Goal: Task Accomplishment & Management: Manage account settings

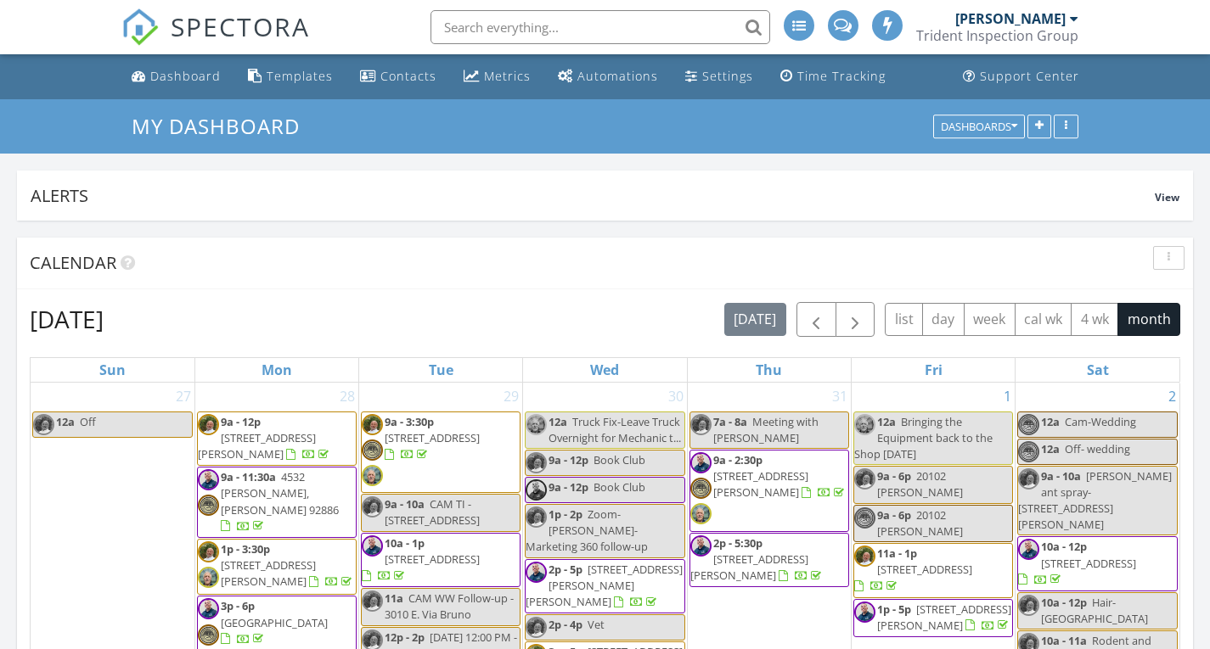
scroll to position [8, 8]
click at [683, 30] on input "text" at bounding box center [596, 27] width 340 height 34
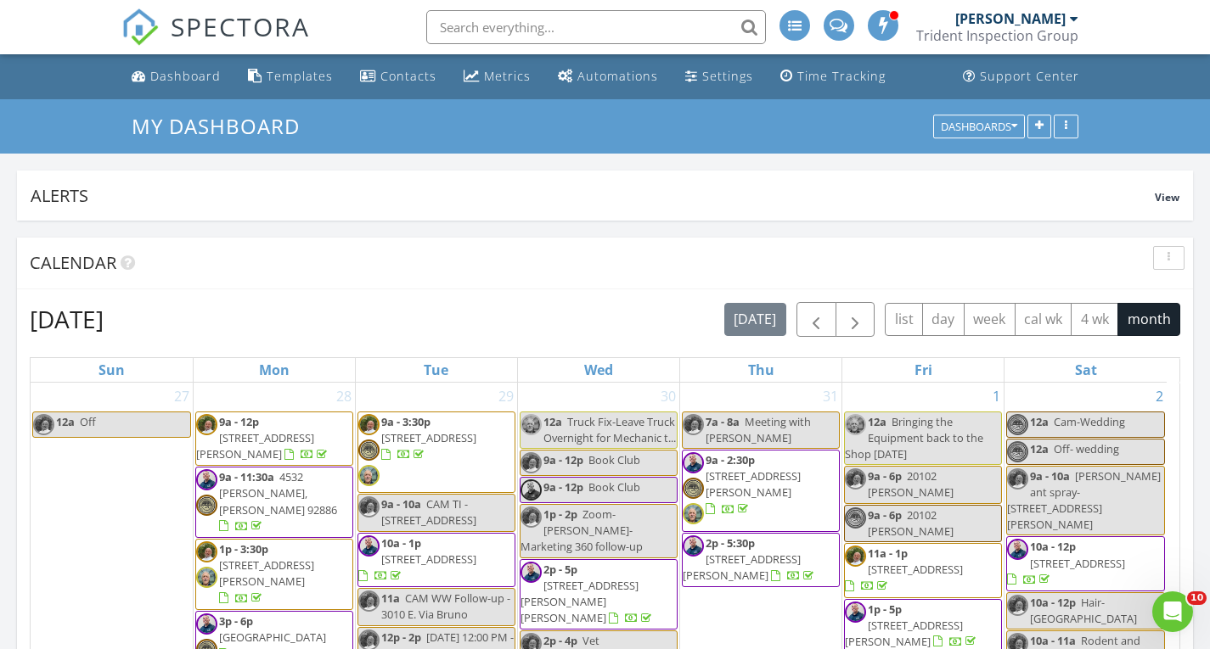
scroll to position [0, 0]
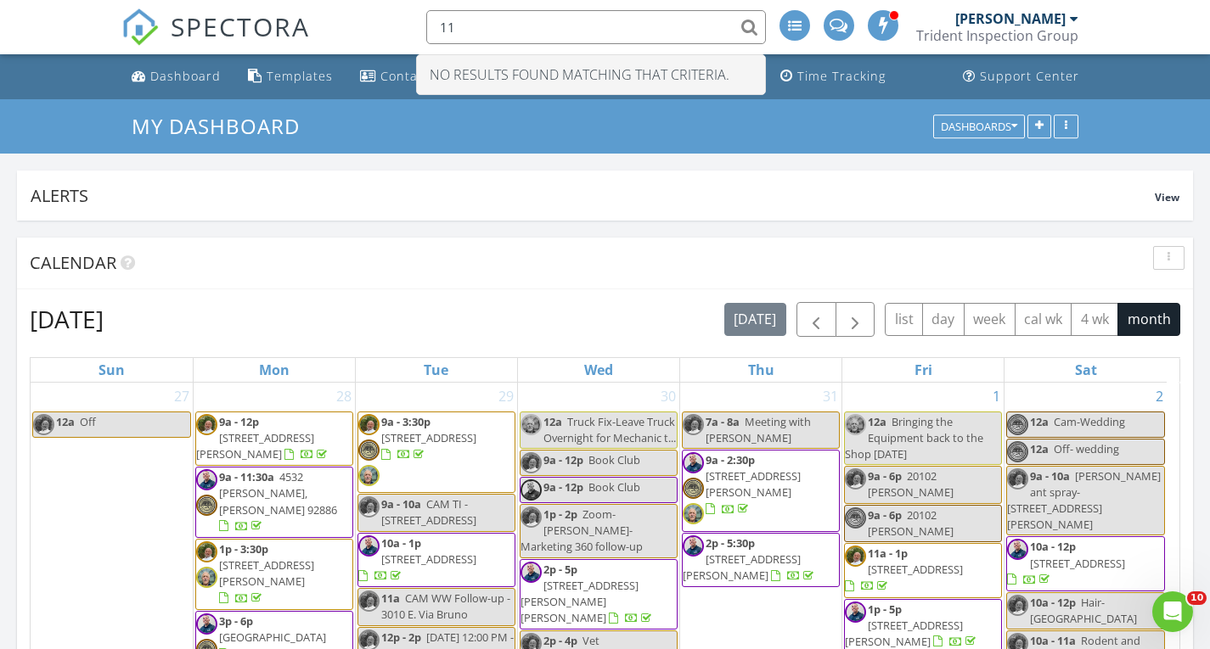
type input "1"
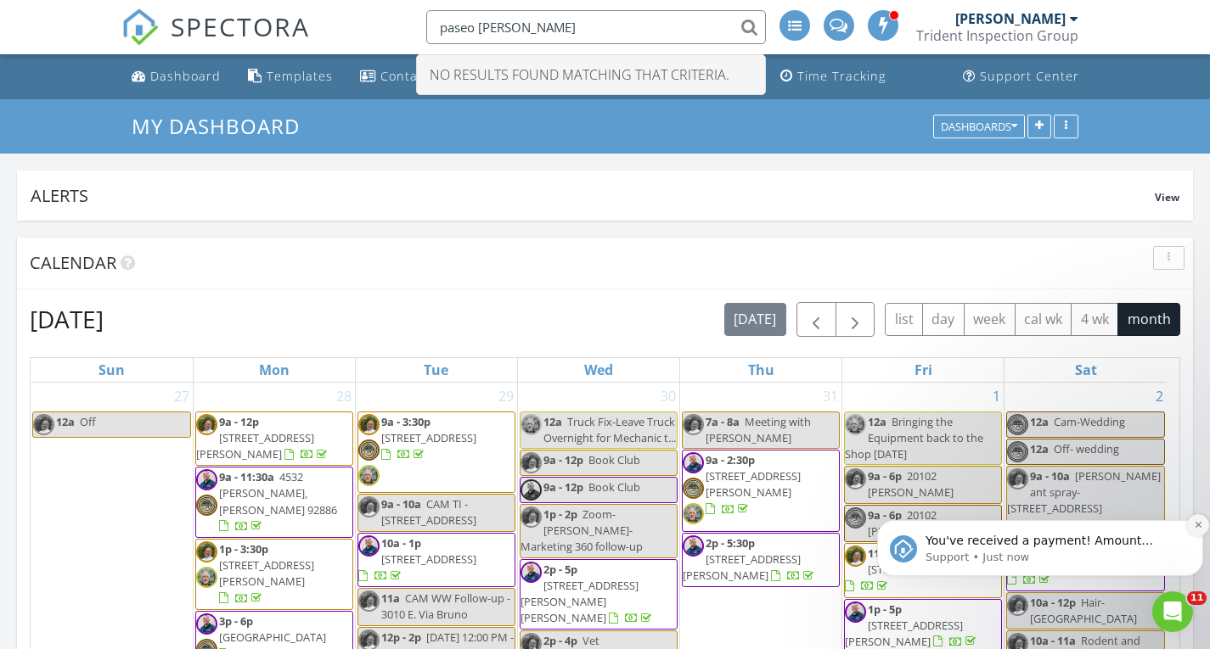
type input "paseo bonita"
click at [1196, 530] on icon "Dismiss notification" at bounding box center [1198, 524] width 9 height 9
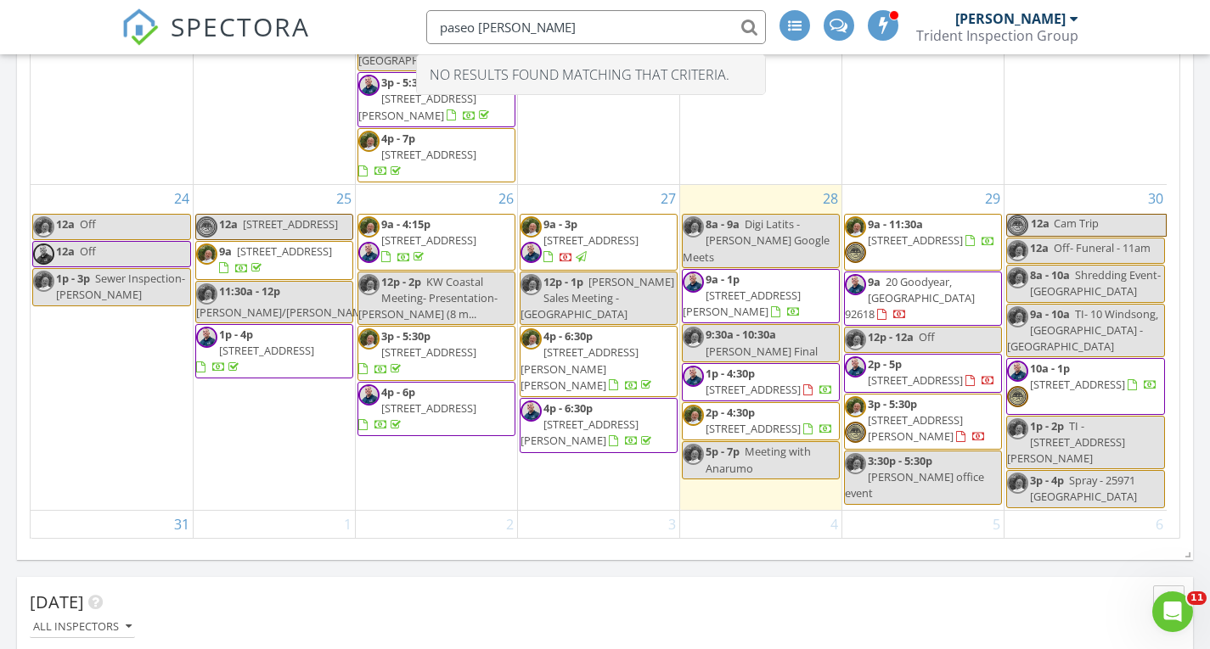
scroll to position [286, 0]
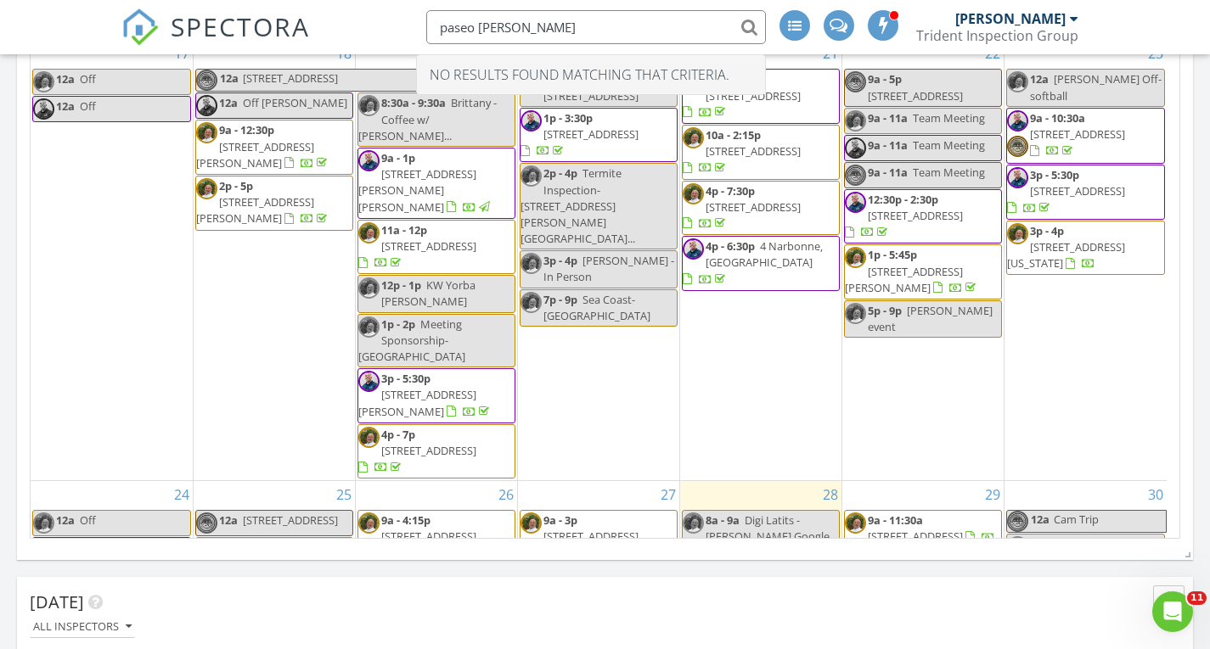
scroll to position [3652, 1236]
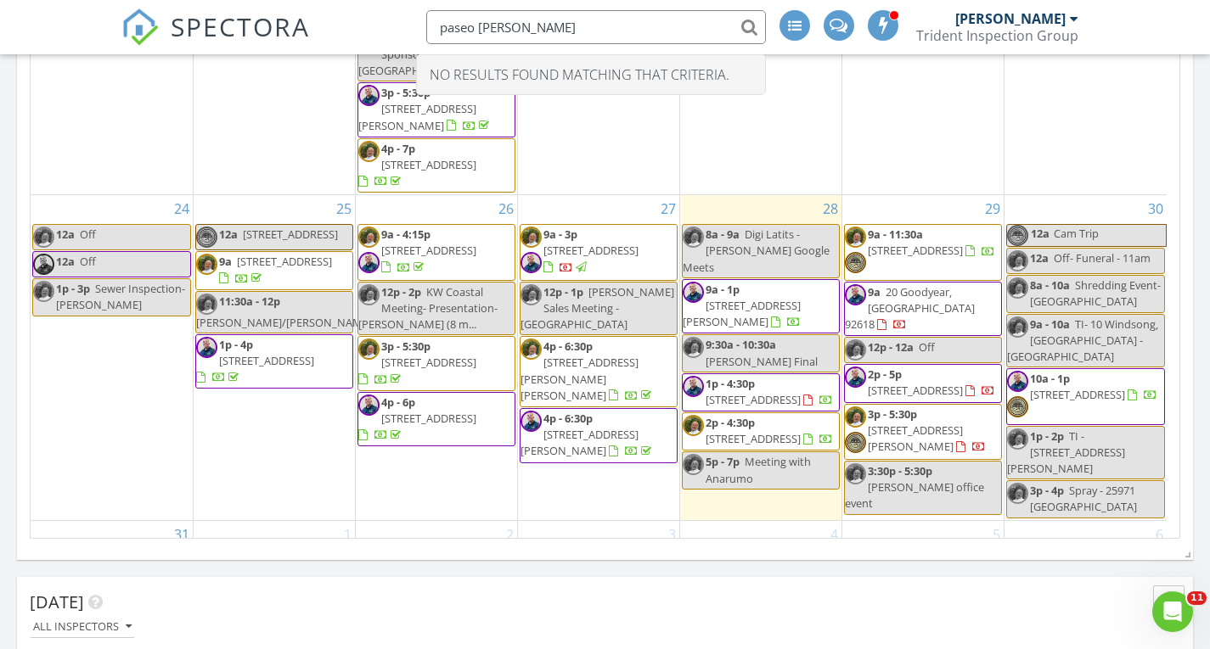
drag, startPoint x: 425, startPoint y: 267, endPoint x: 428, endPoint y: 287, distance: 20.7
click at [428, 355] on span "14784 Pioneer Blvd, Norwalk 90650" at bounding box center [428, 362] width 95 height 15
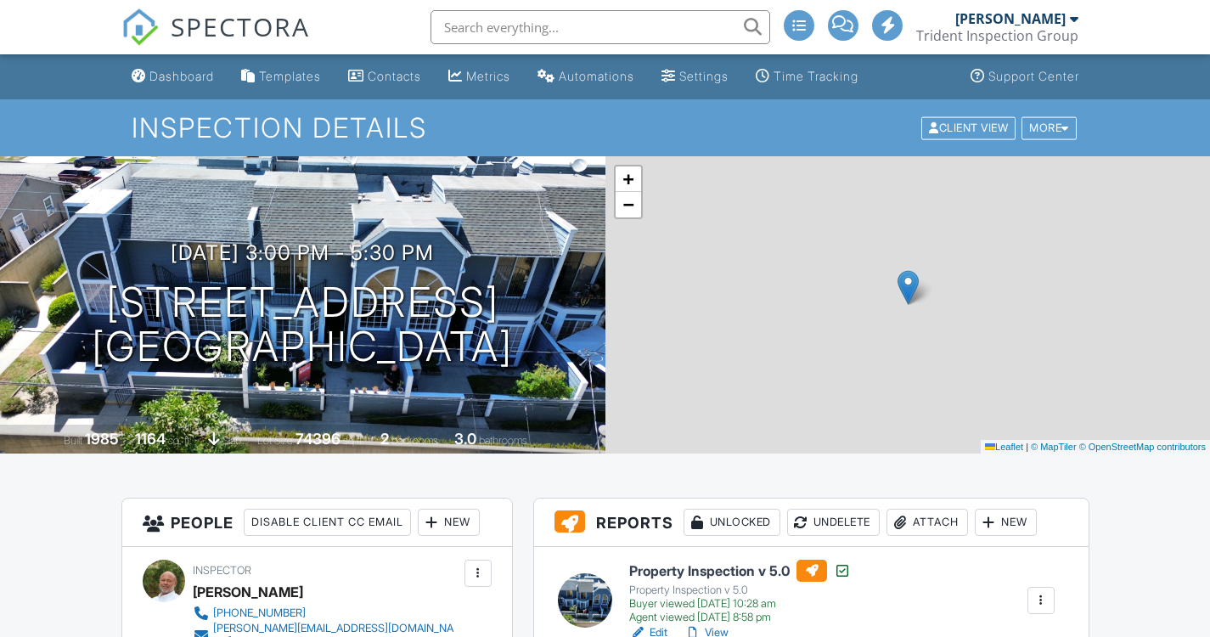
scroll to position [340, 0]
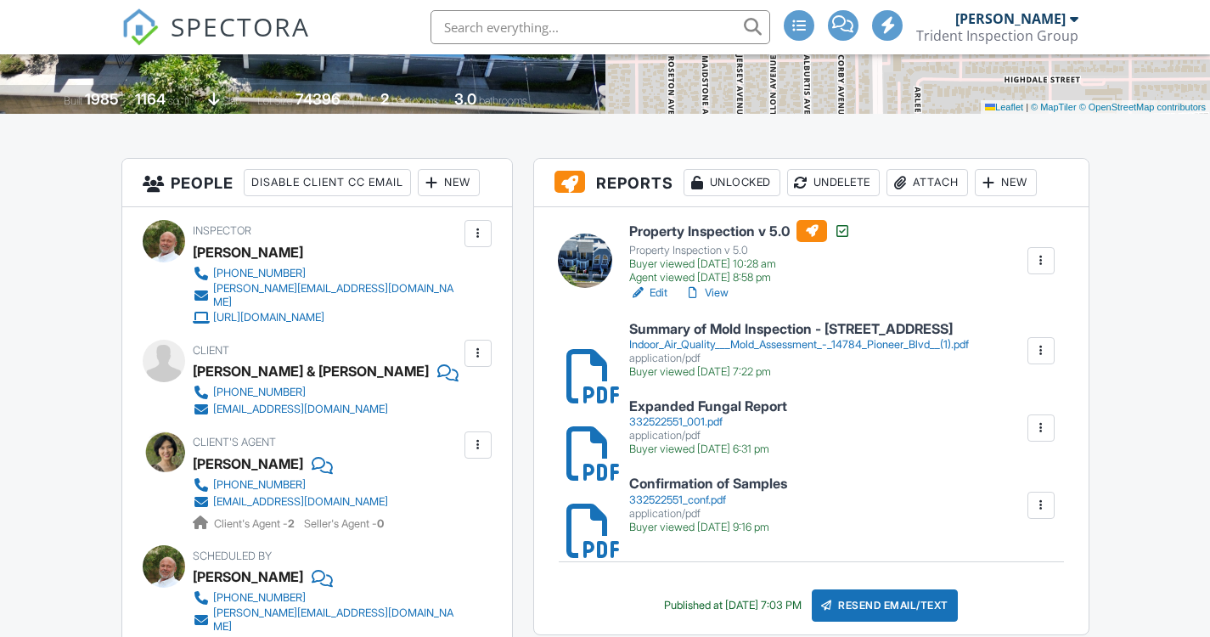
click at [718, 419] on div "332522551_001.pdf" at bounding box center [708, 422] width 158 height 14
click at [759, 341] on div "Indoor_Air_Quality___Mold_Assessment_-_14784_Pioneer_Blvd__(1).pdf" at bounding box center [799, 345] width 340 height 14
click at [1040, 348] on div at bounding box center [1040, 350] width 17 height 17
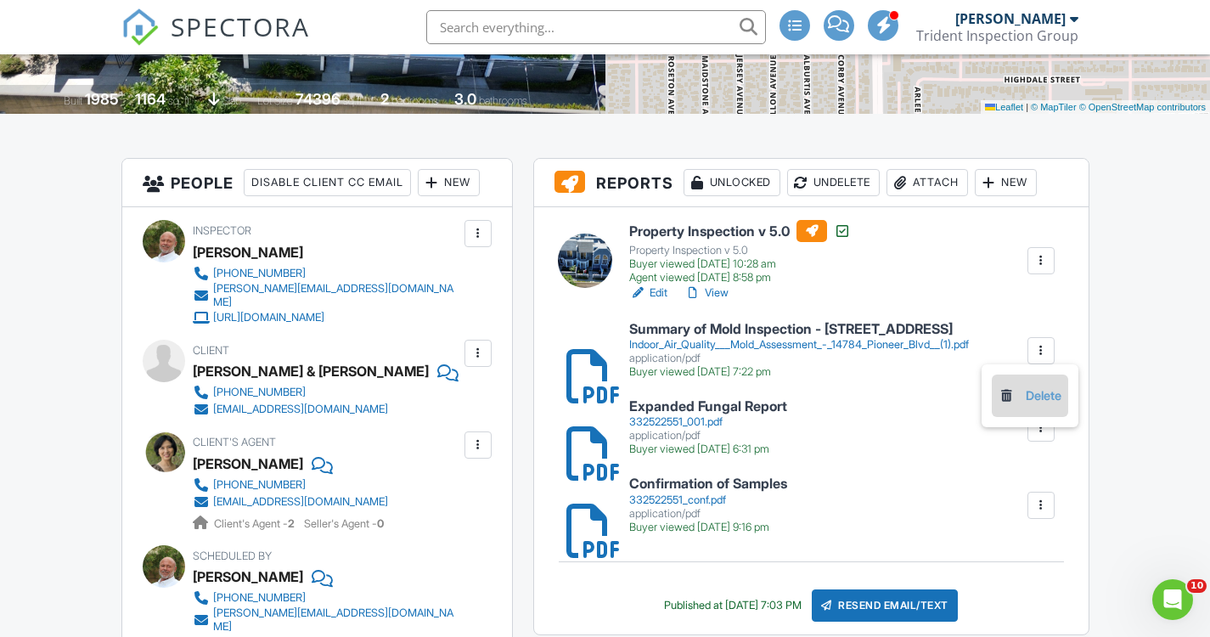
click at [1040, 402] on link "Delete" at bounding box center [1029, 395] width 63 height 19
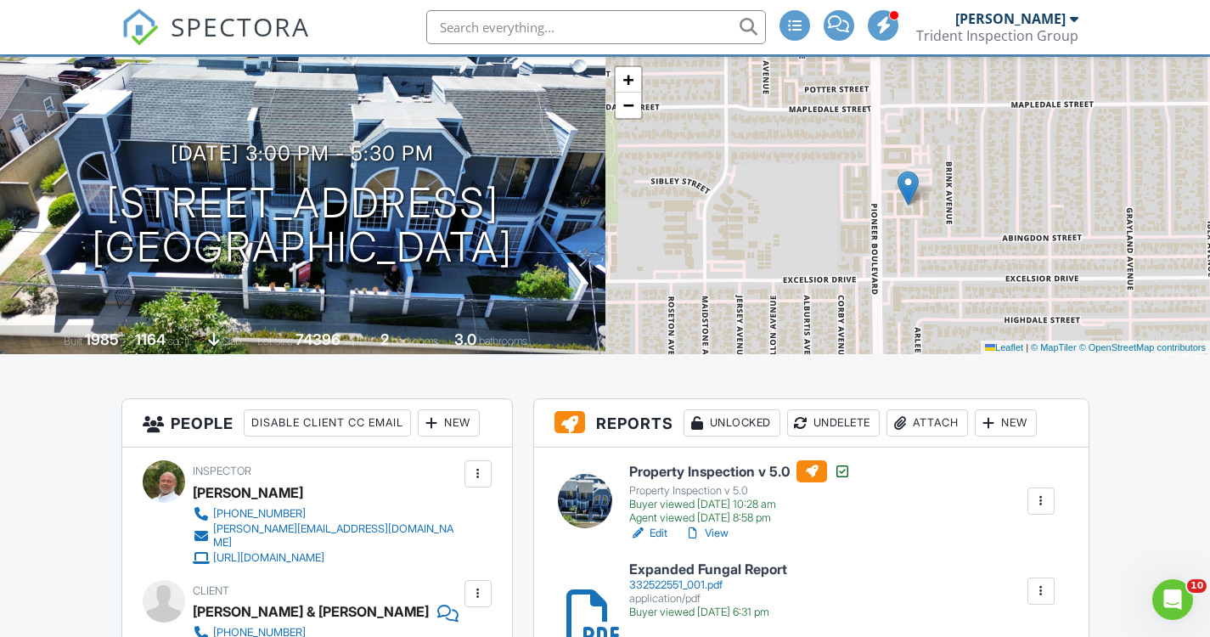
scroll to position [170, 0]
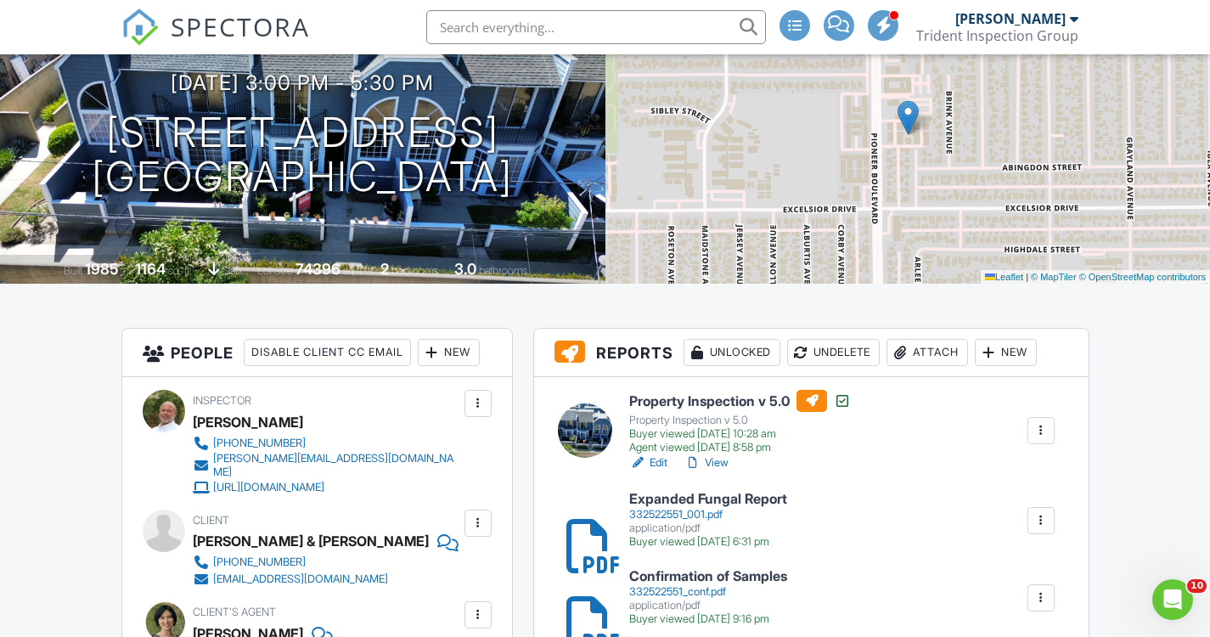
click at [968, 360] on div "Attach" at bounding box center [927, 352] width 82 height 27
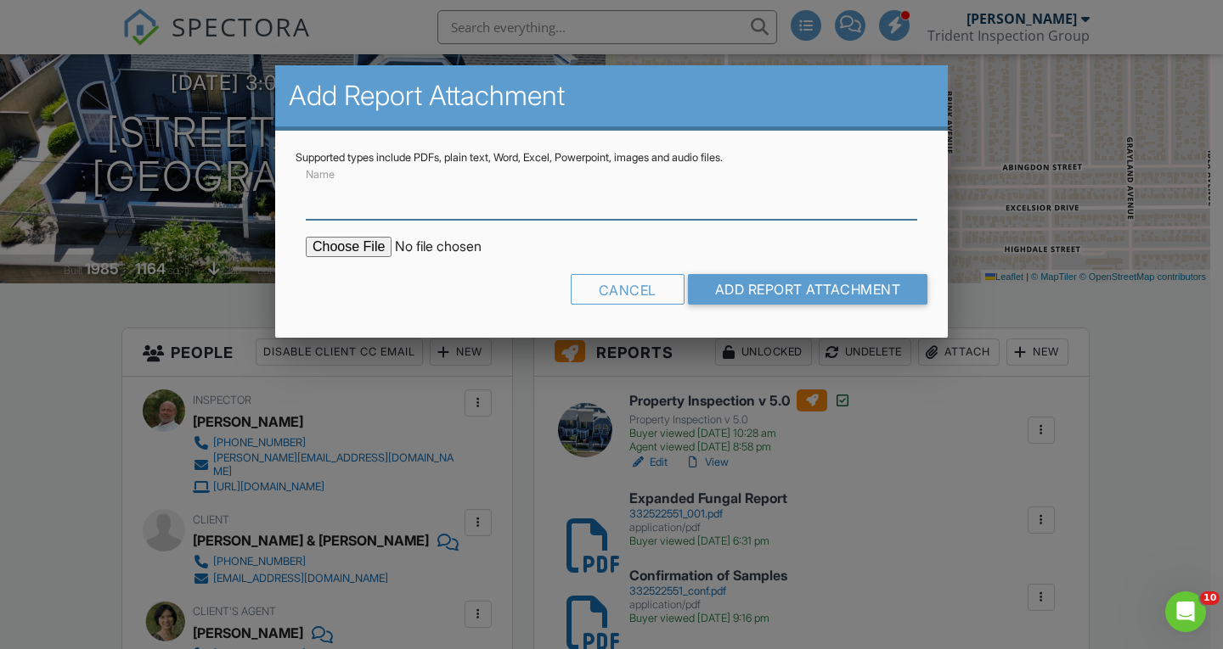
click at [512, 210] on input "Name" at bounding box center [611, 199] width 611 height 42
type input "Summary of Expanded Fungal Report3"
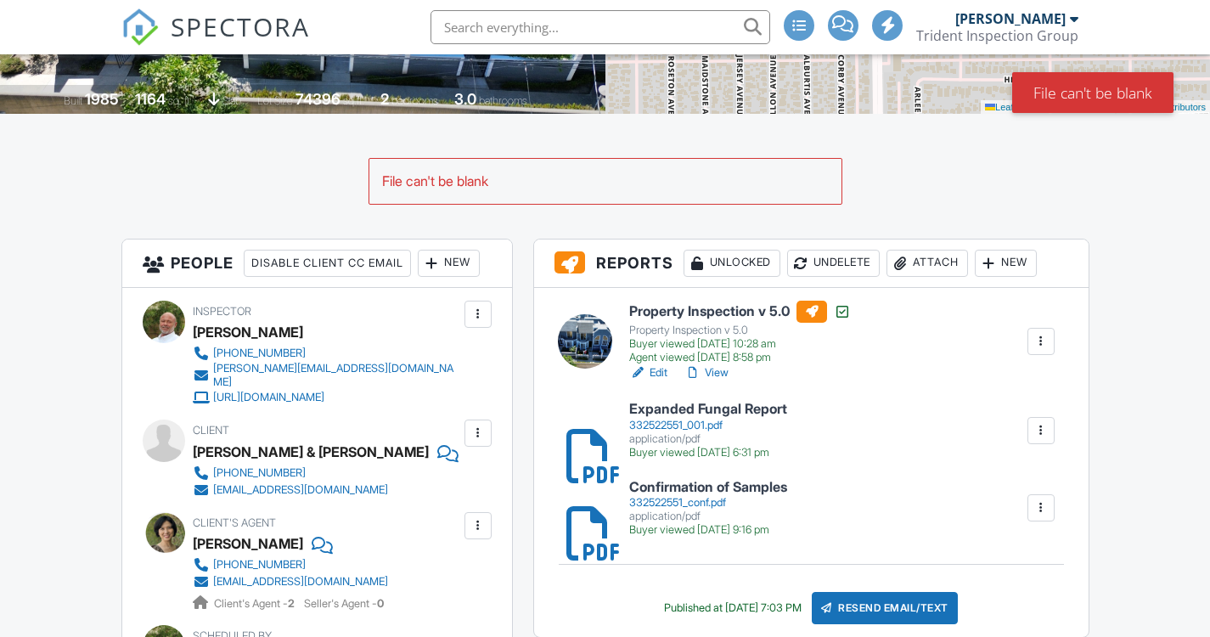
click at [960, 272] on div "Attach" at bounding box center [927, 263] width 82 height 27
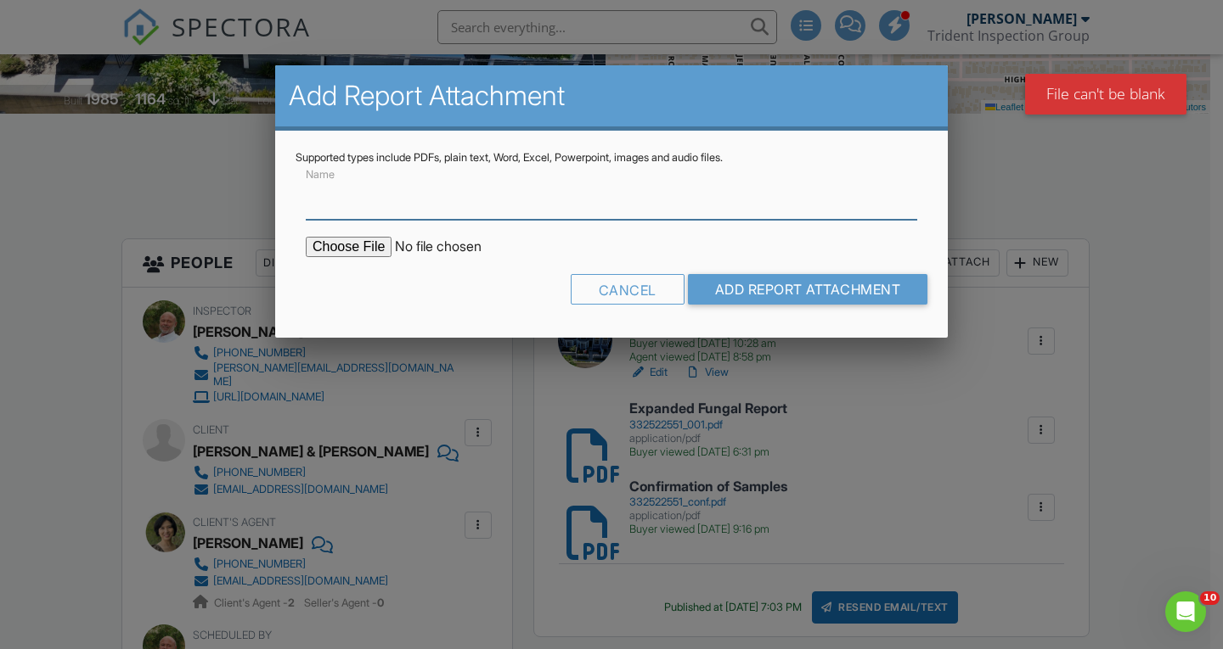
click at [399, 206] on input "Name" at bounding box center [611, 199] width 611 height 42
type input "Summary of Expanded Fungal Report"
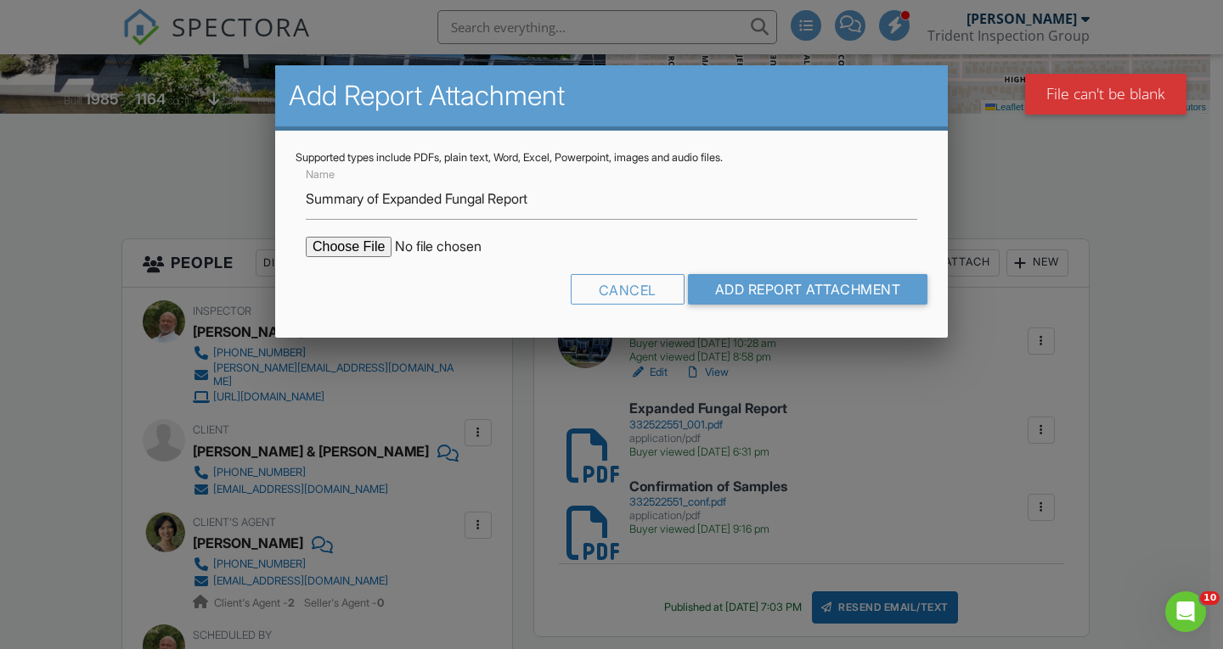
click at [366, 245] on input "file" at bounding box center [450, 247] width 289 height 20
type input "C:\fakepath\Indoor Air Quality & Mold Assessment - 14784 Pioneer Blvd (1).pdf"
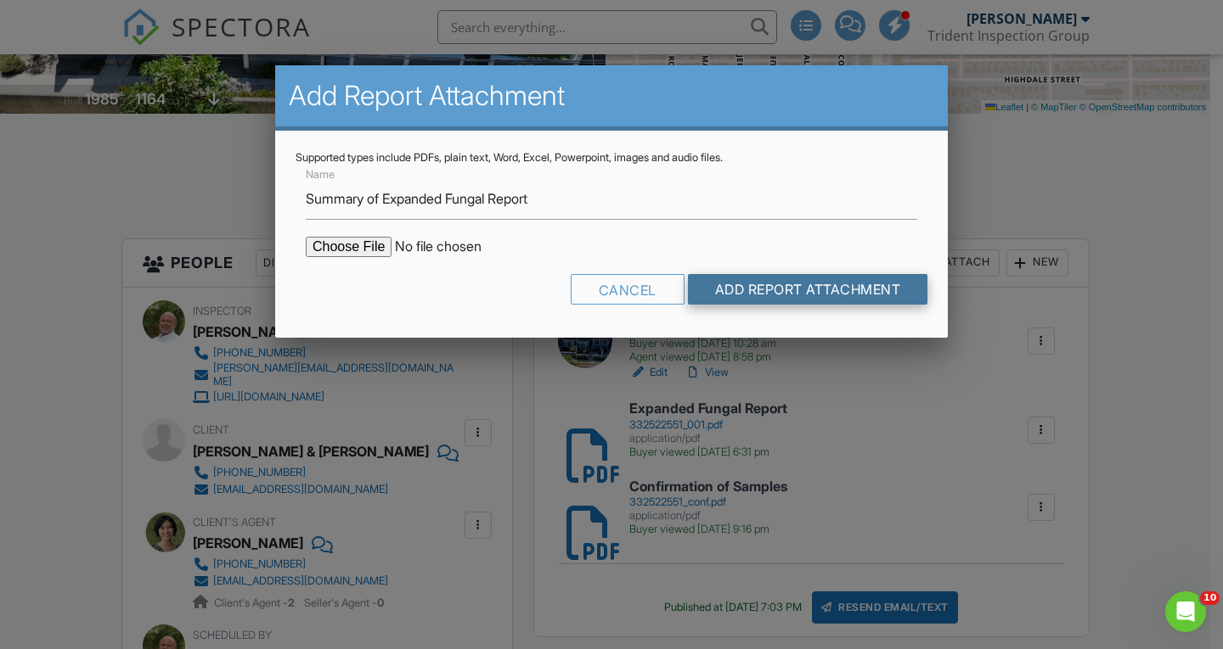
click at [807, 280] on input "Add Report Attachment" at bounding box center [808, 289] width 240 height 31
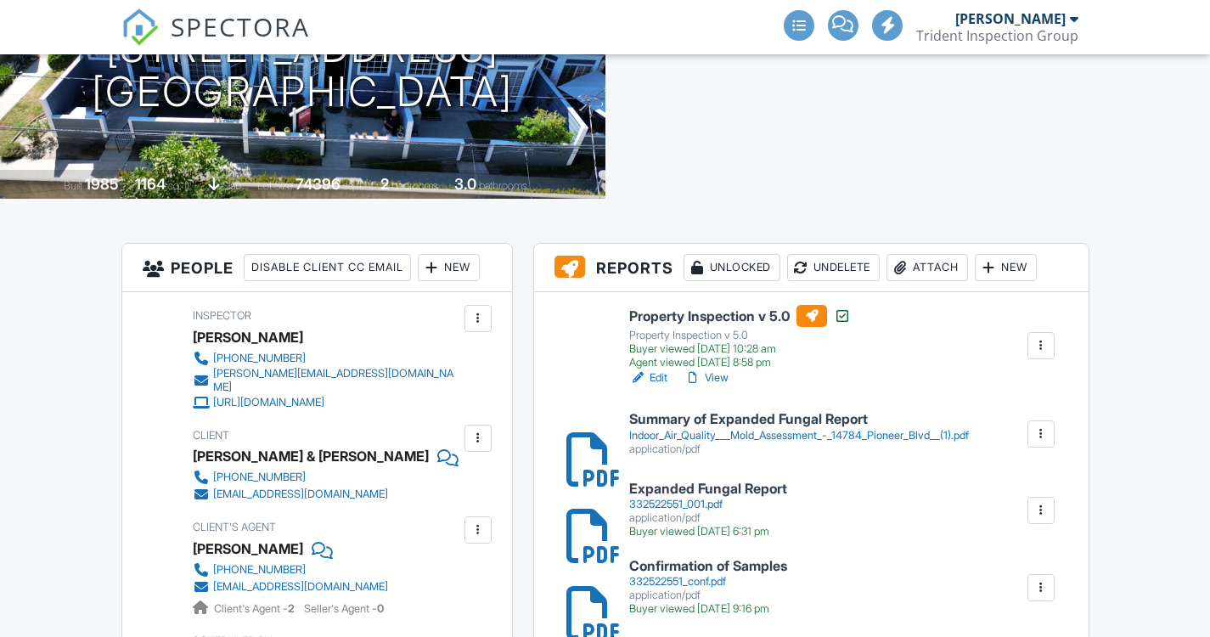
scroll to position [255, 0]
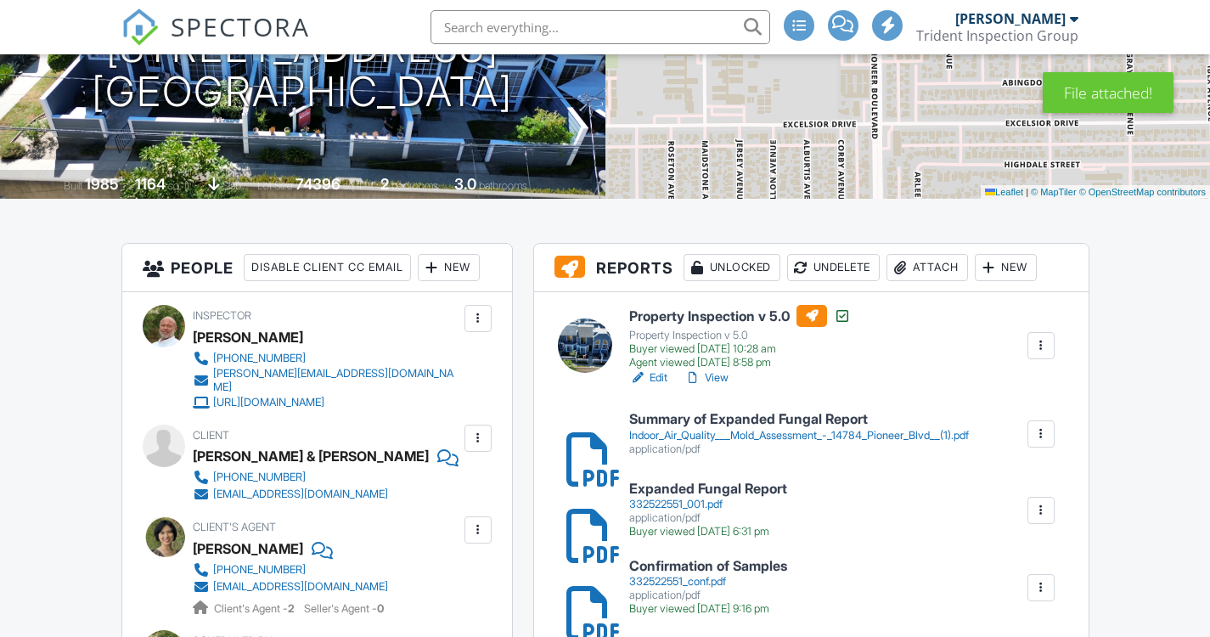
click at [771, 430] on div "Indoor_Air_Quality___Mold_Assessment_-_14784_Pioneer_Blvd__(1).pdf" at bounding box center [799, 436] width 340 height 14
click at [793, 430] on div "Indoor_Air_Quality___Mold_Assessment_-_14784_Pioneer_Blvd__(1).pdf" at bounding box center [799, 436] width 340 height 14
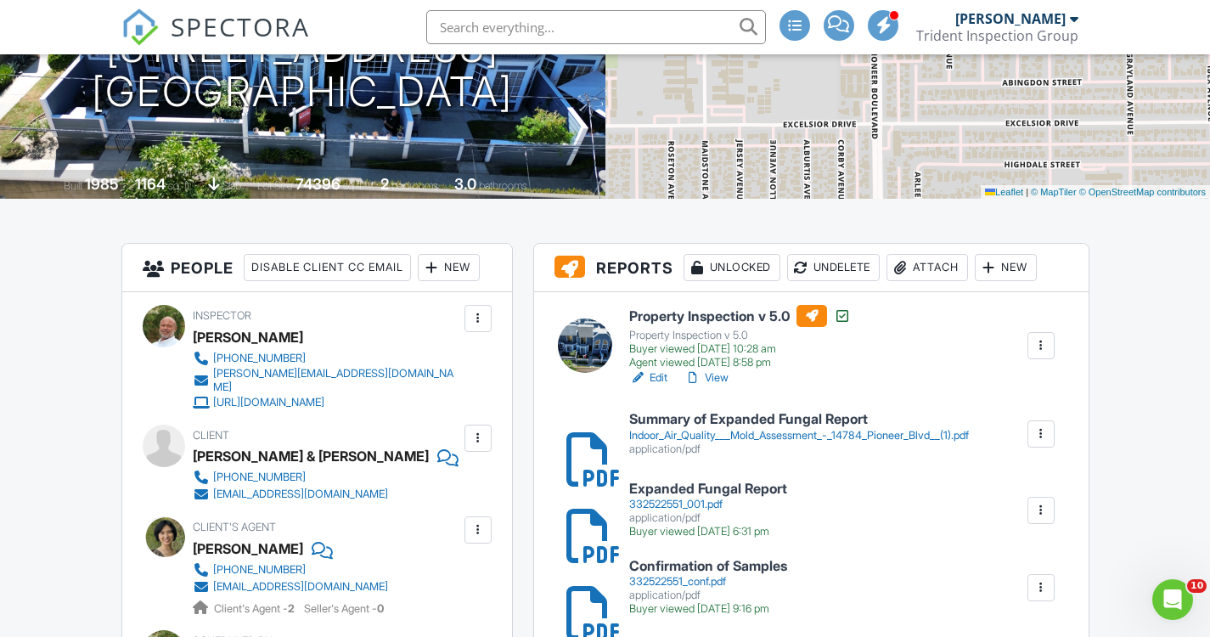
click at [683, 501] on div "332522551_001.pdf" at bounding box center [708, 505] width 158 height 14
click at [721, 378] on link "View" at bounding box center [706, 377] width 44 height 17
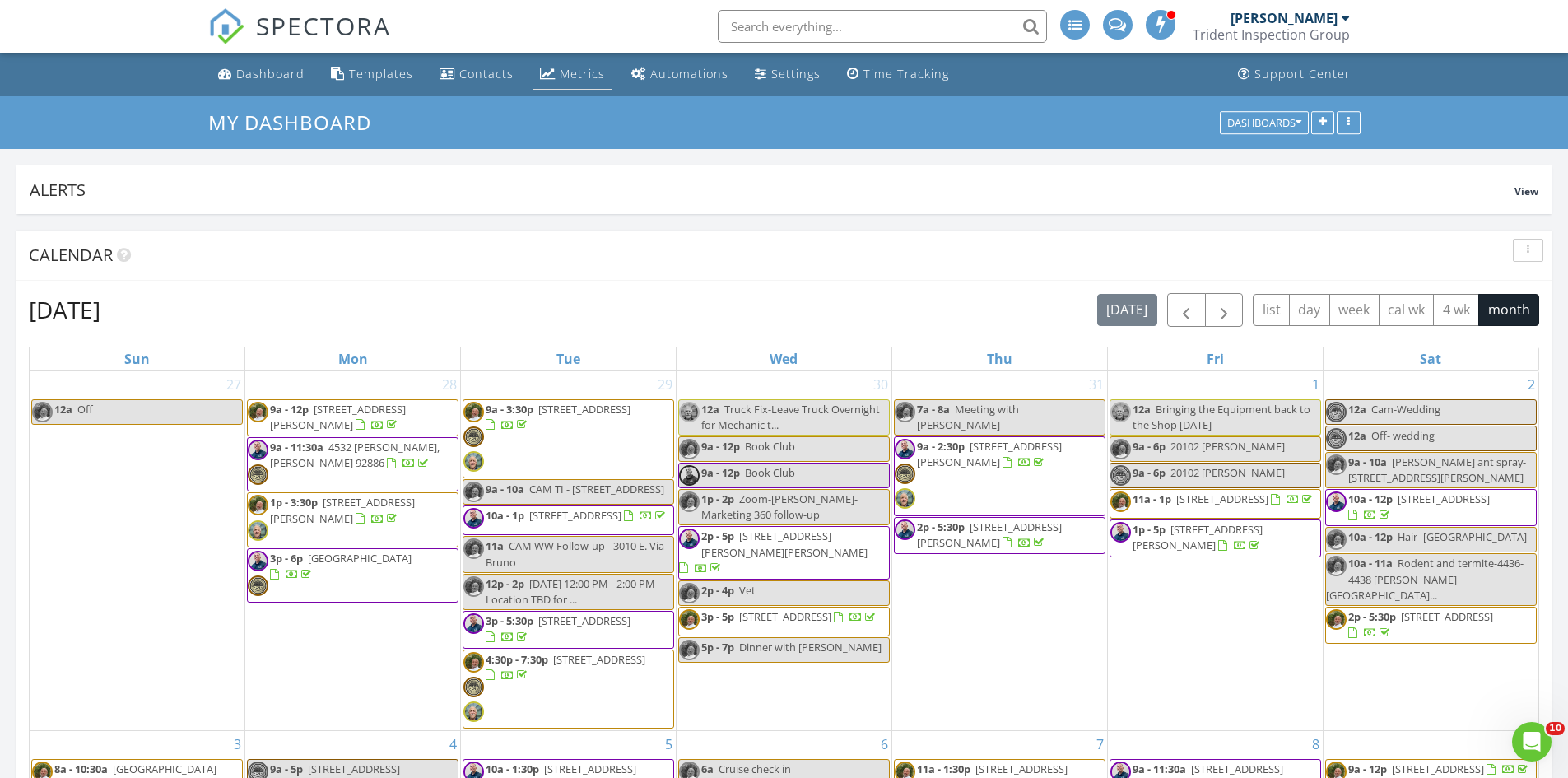
click at [576, 78] on div "Metrics" at bounding box center [582, 74] width 46 height 16
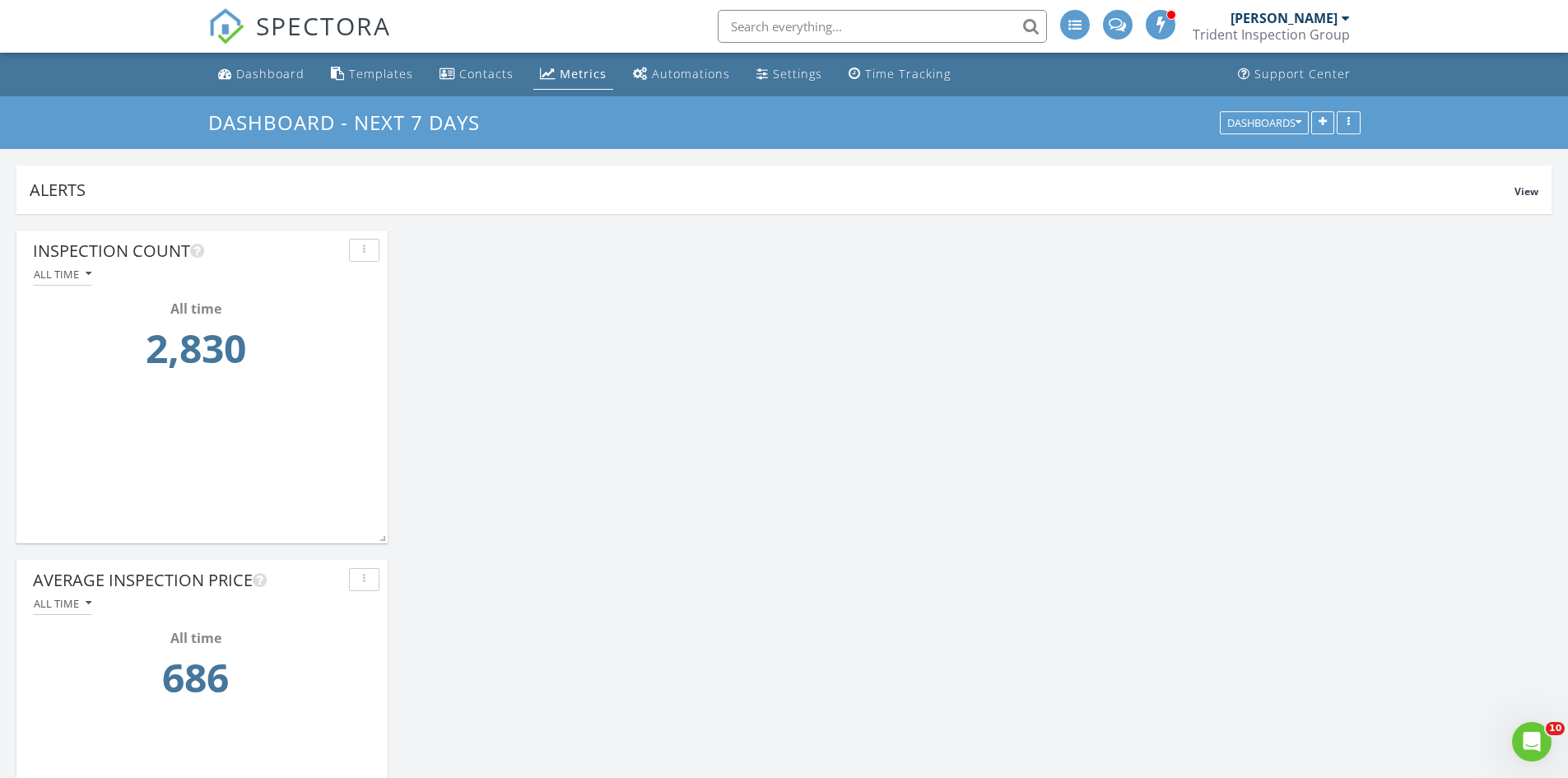
scroll to position [354, 1535]
click at [1293, 120] on div "Dashboards" at bounding box center [1264, 123] width 74 height 12
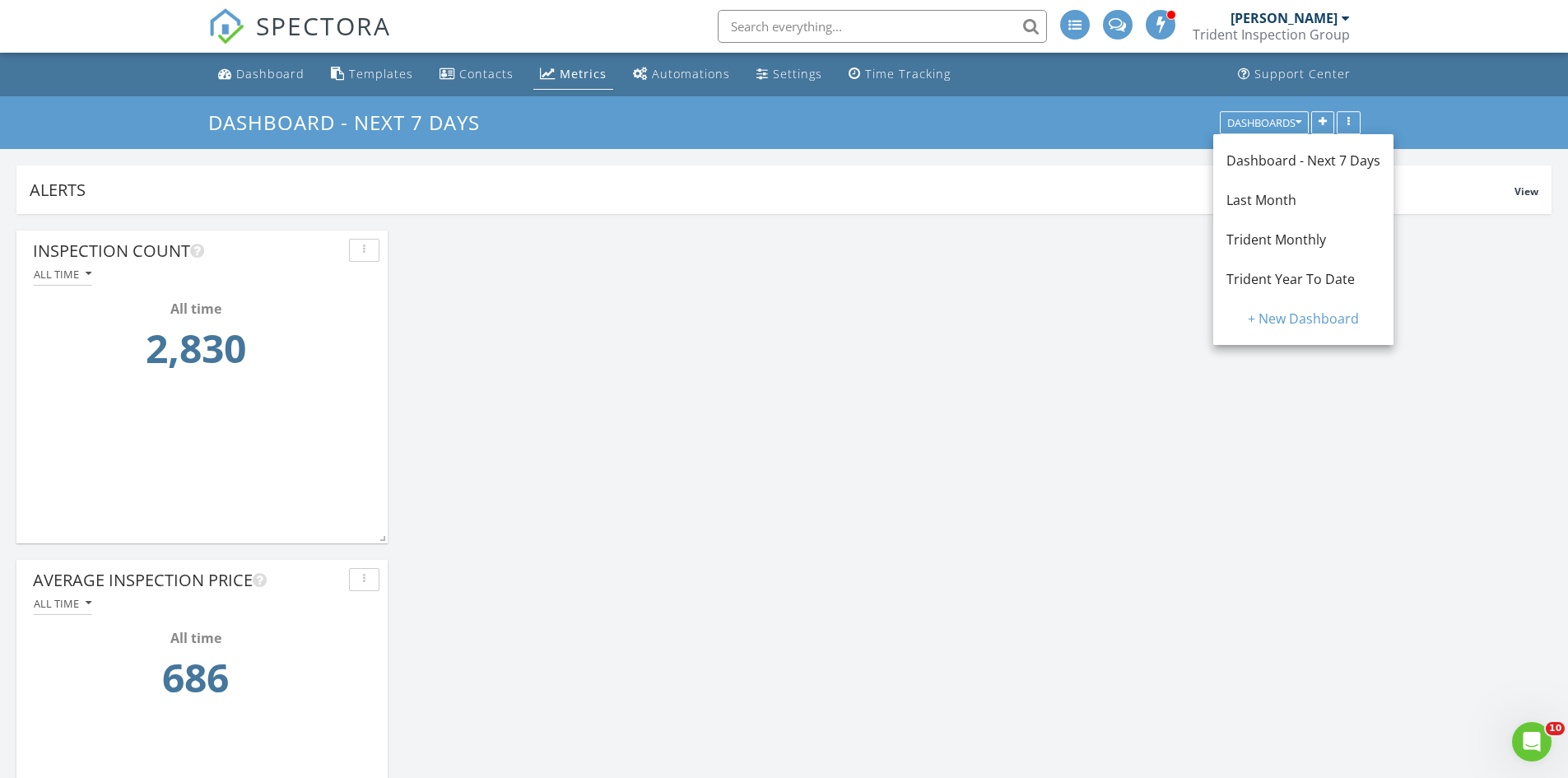
click at [1311, 238] on span "Trident Monthly" at bounding box center [1276, 240] width 100 height 18
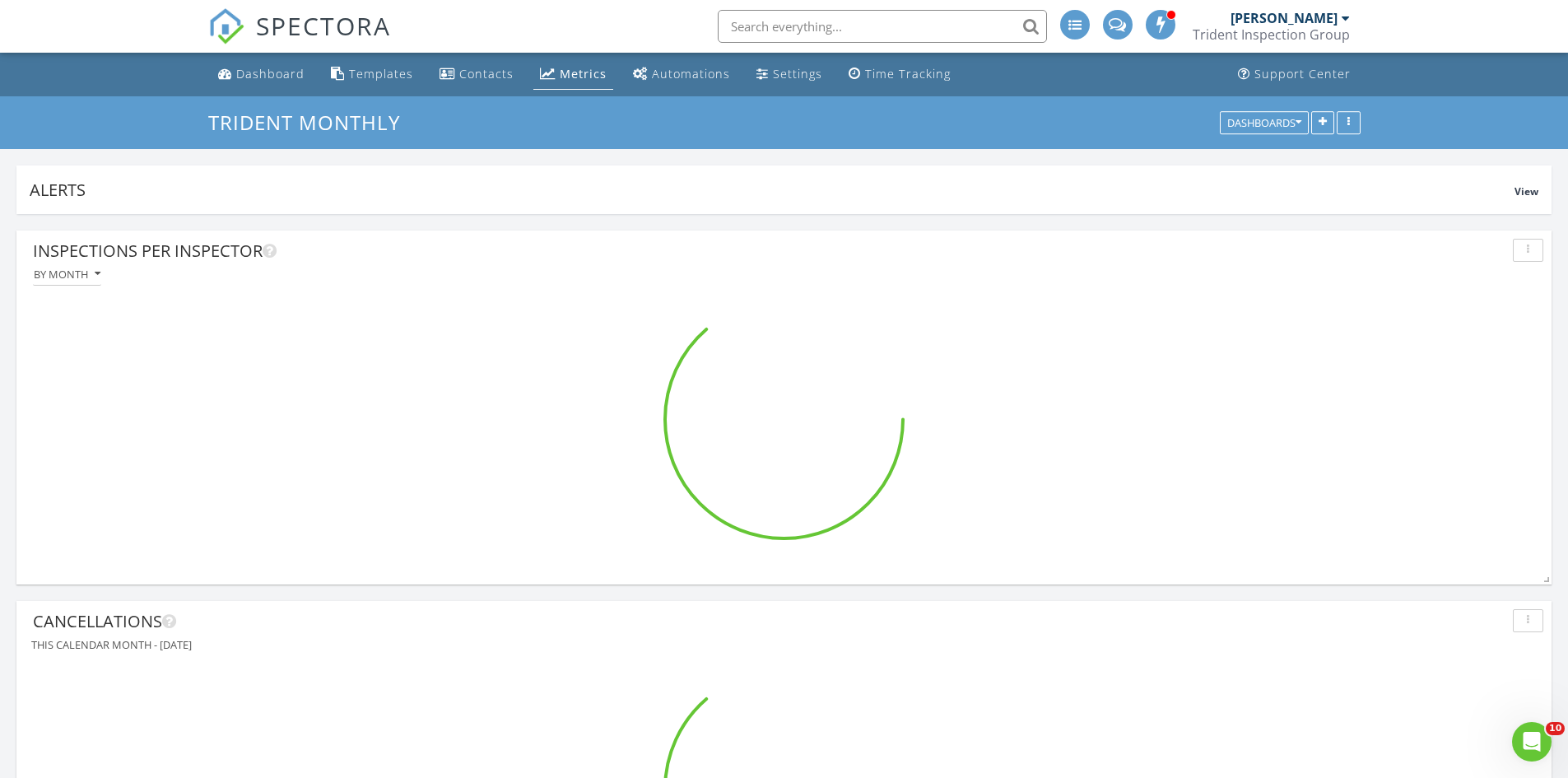
scroll to position [0, 0]
click at [272, 76] on div "Dashboard" at bounding box center [271, 74] width 68 height 16
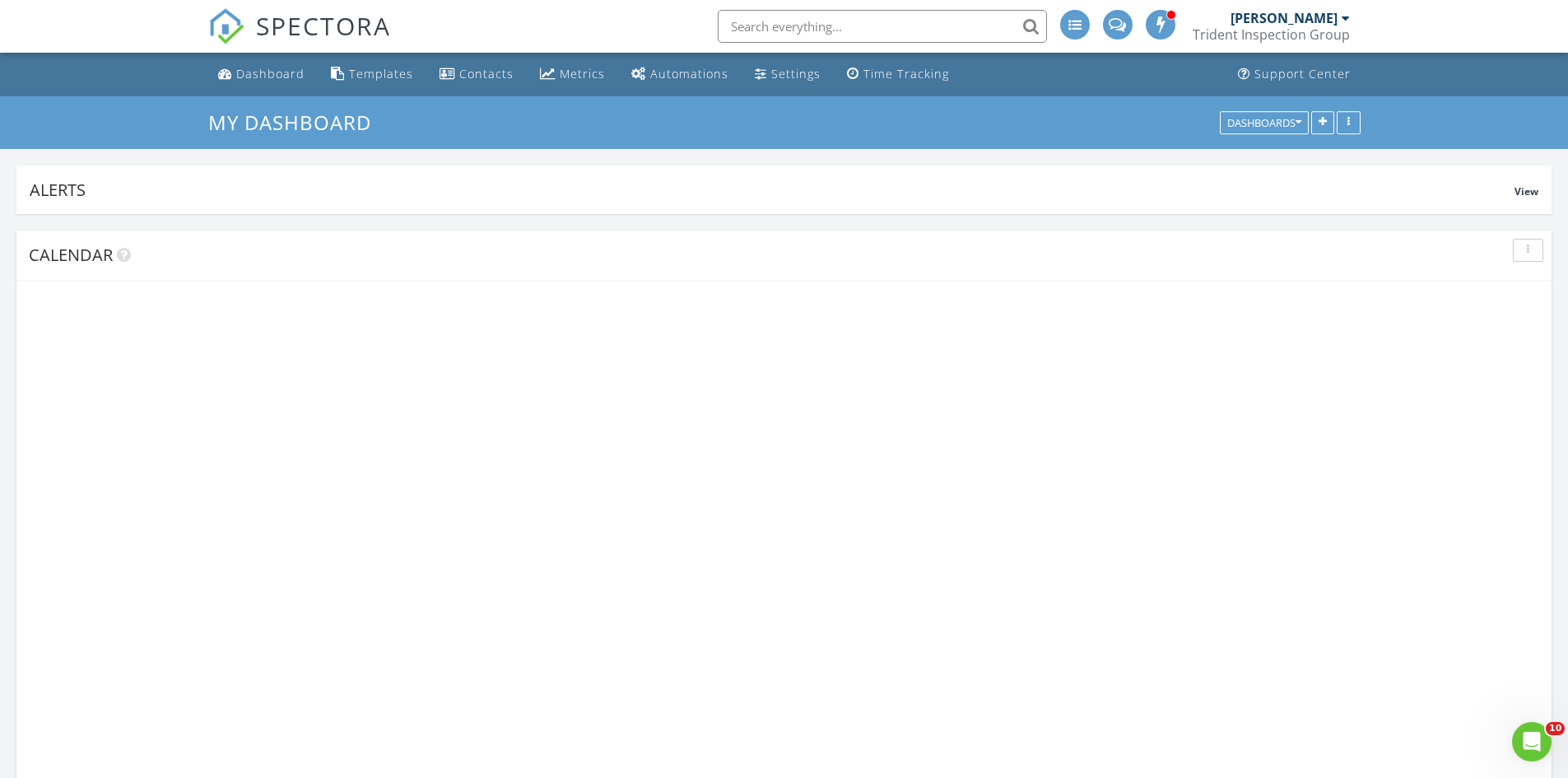
scroll to position [3543, 1594]
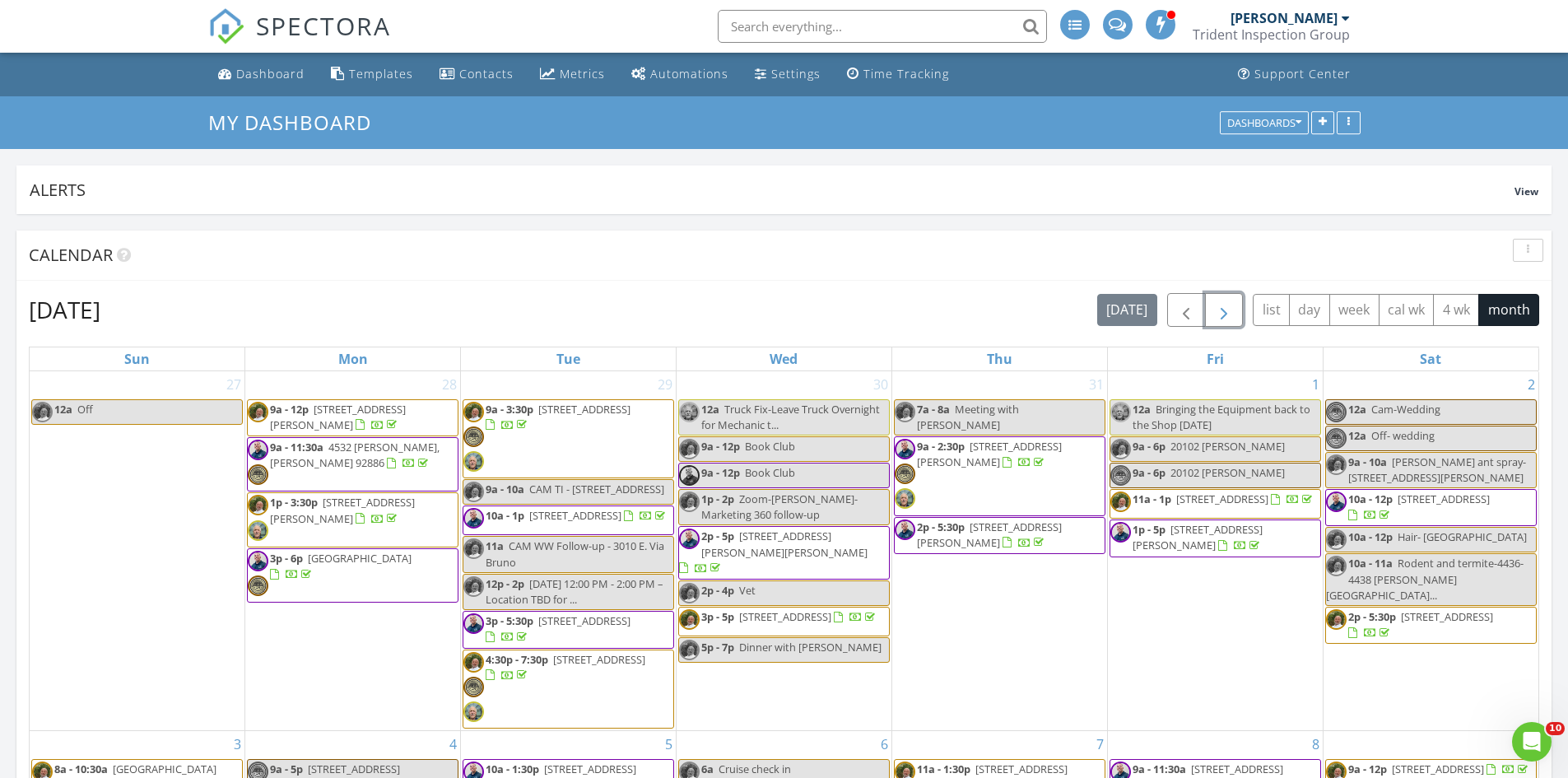
click at [1226, 312] on span "button" at bounding box center [1224, 310] width 19 height 19
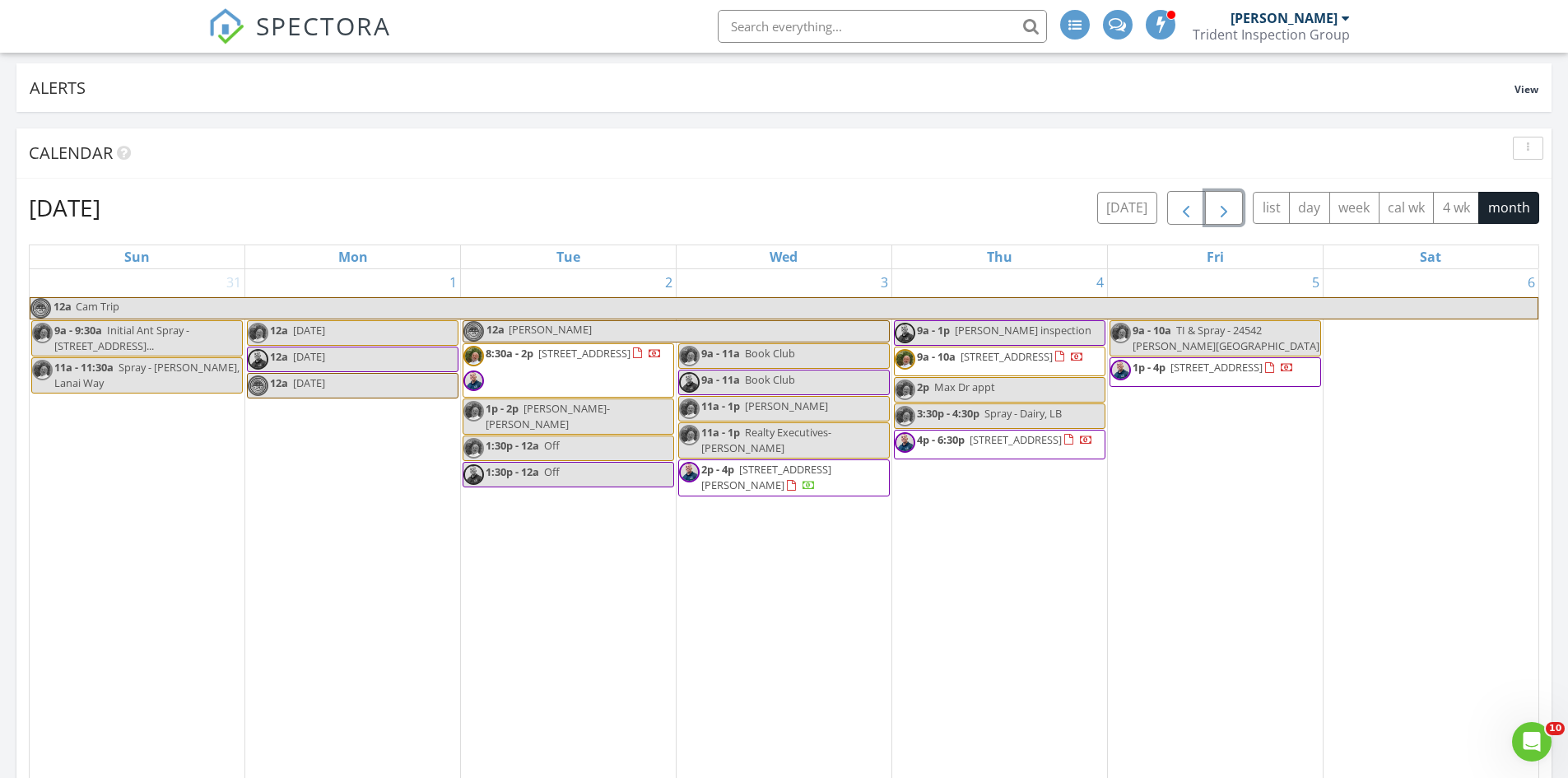
scroll to position [165, 0]
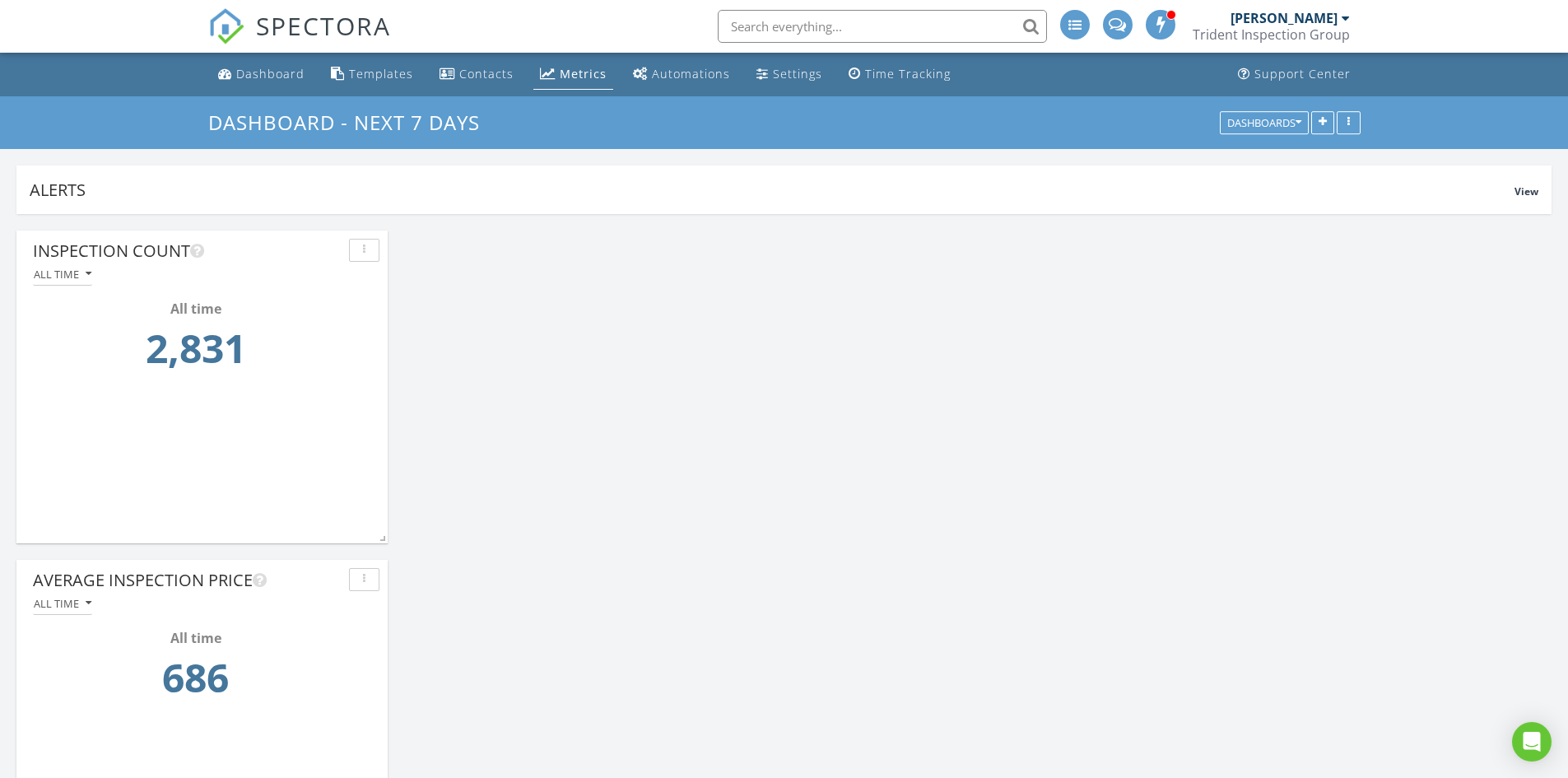
scroll to position [313, 1535]
click at [1302, 126] on button "Dashboards" at bounding box center [1264, 123] width 89 height 23
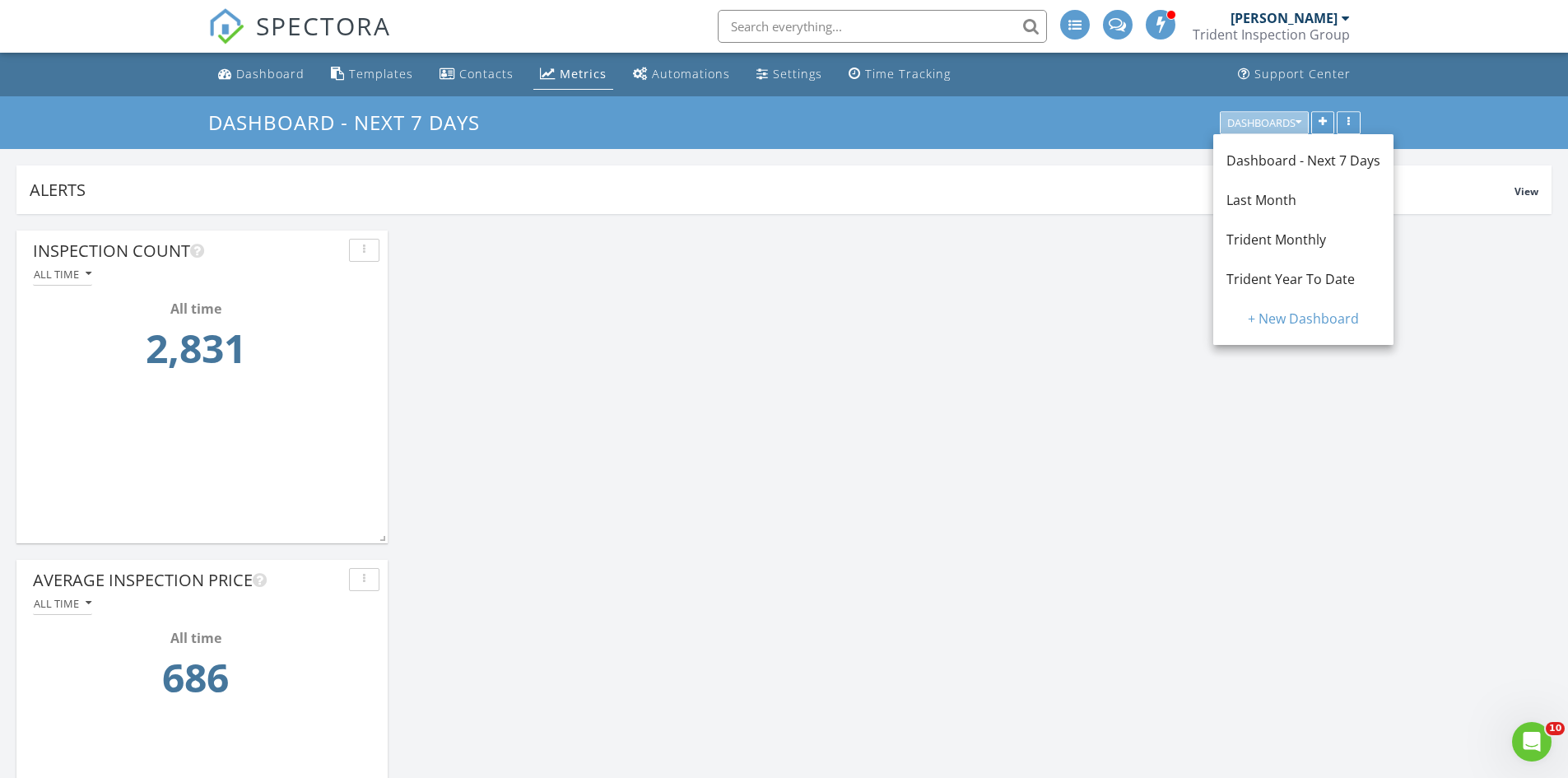
scroll to position [0, 0]
click at [1287, 238] on span "Trident Monthly" at bounding box center [1276, 240] width 100 height 18
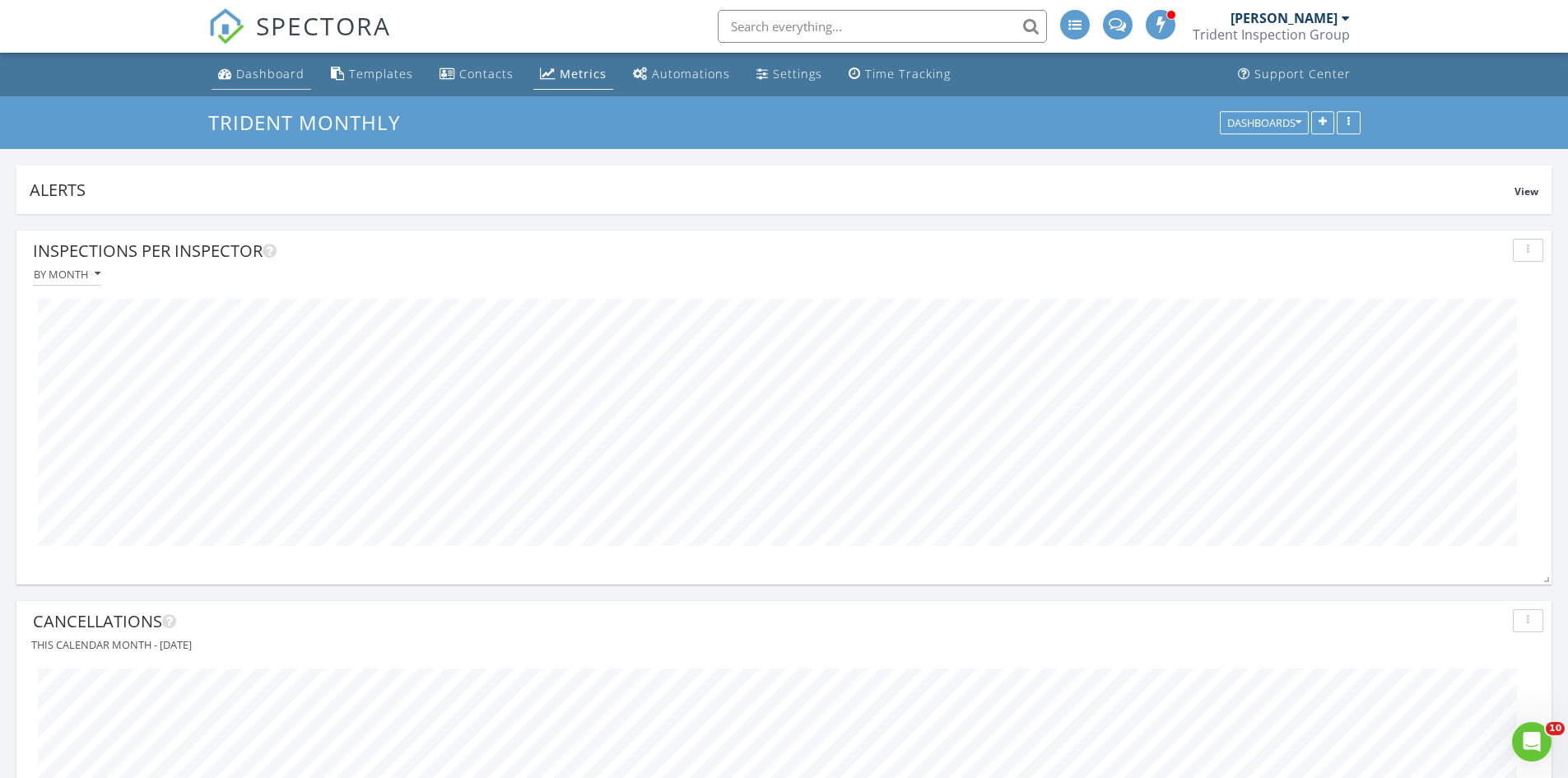
click at [255, 77] on div "Dashboard" at bounding box center [271, 74] width 68 height 16
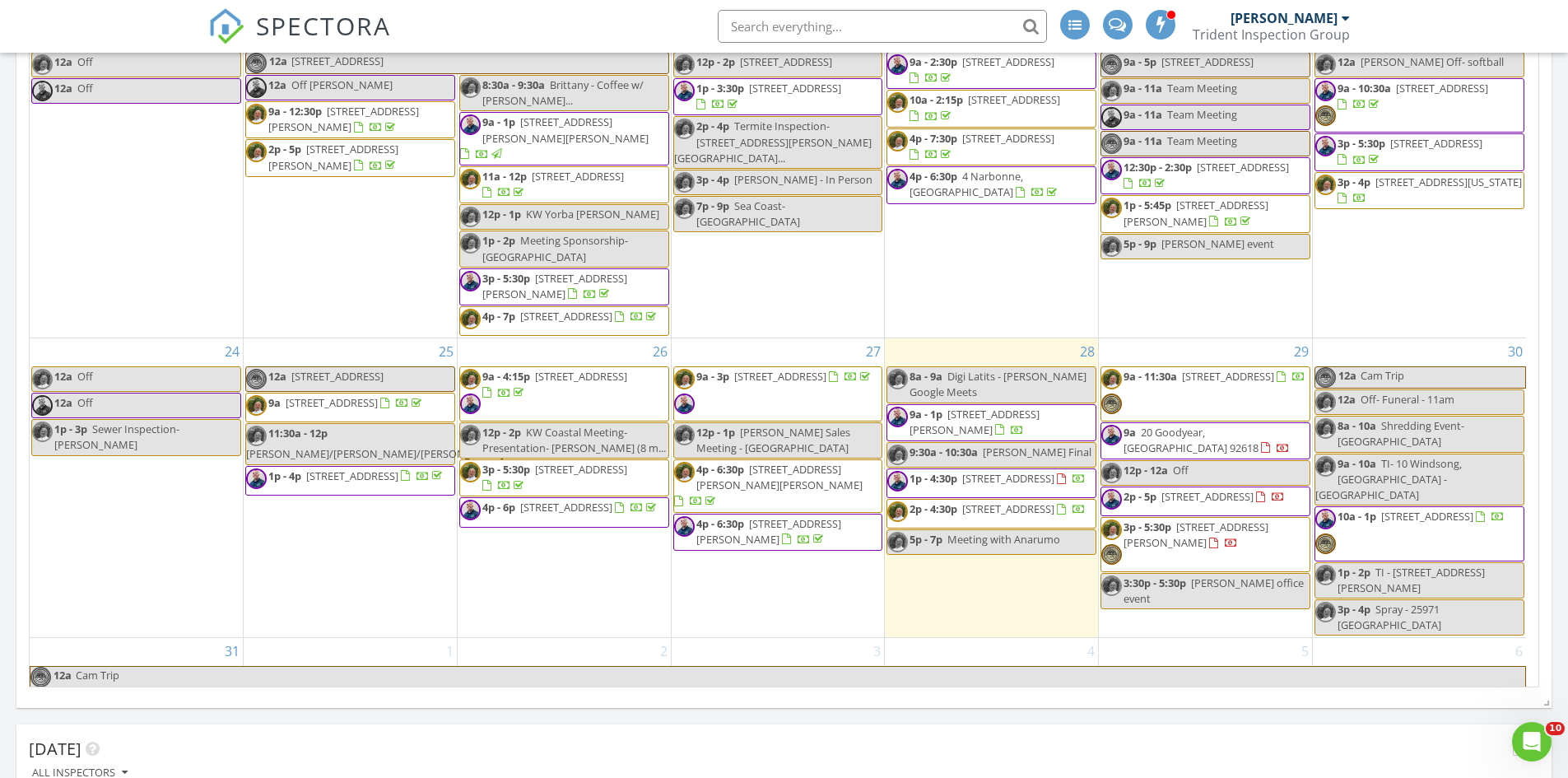
scroll to position [225, 0]
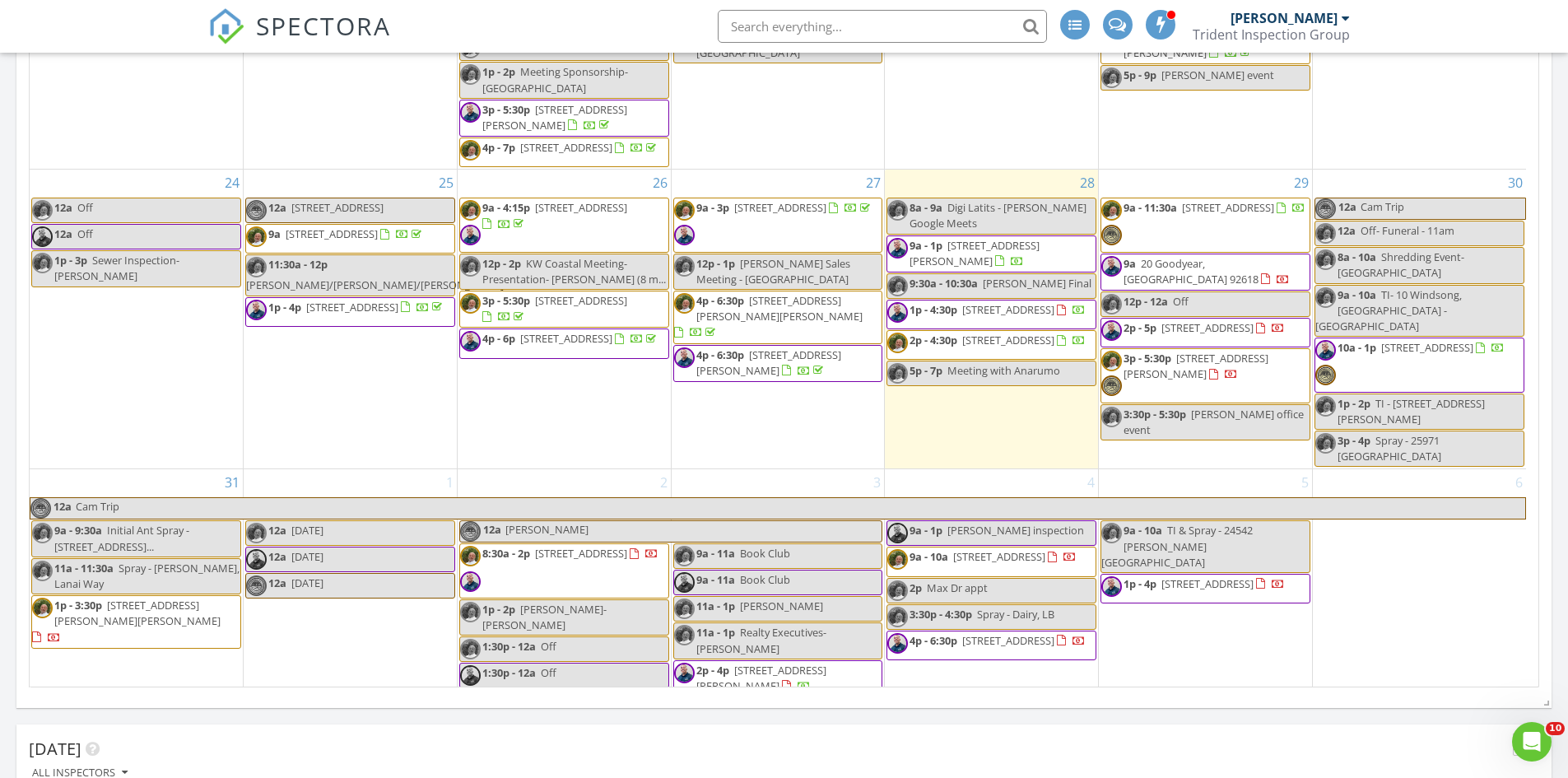
click at [527, 216] on div at bounding box center [505, 224] width 45 height 16
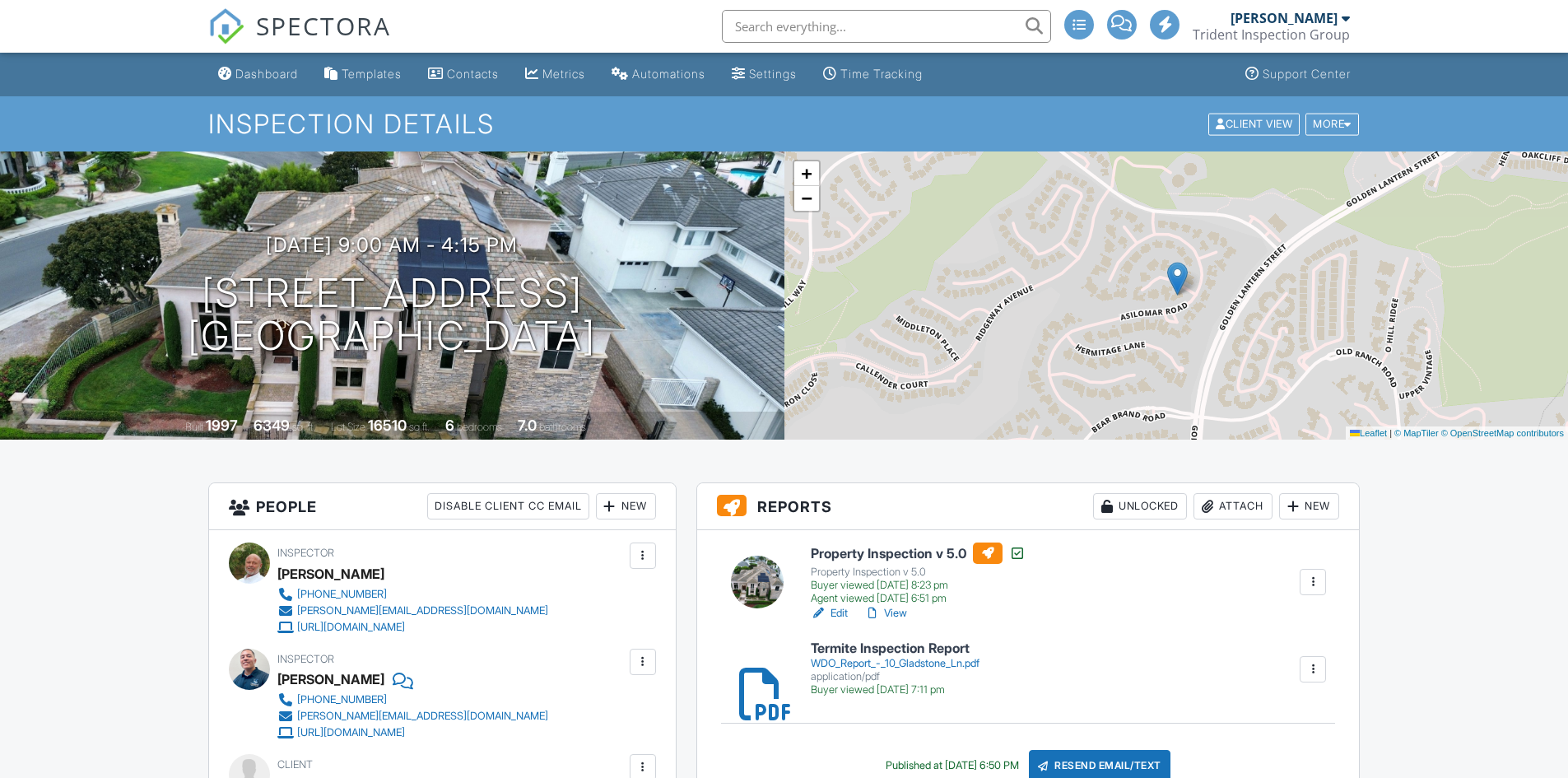
click at [897, 614] on link "View" at bounding box center [885, 613] width 43 height 16
